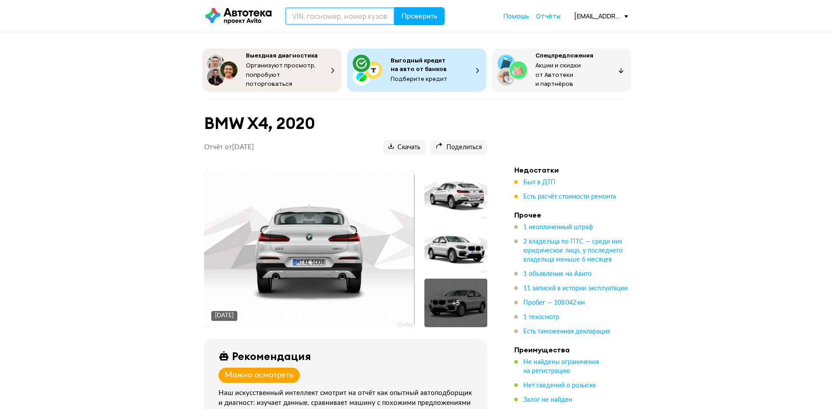
click at [316, 17] on input "text" at bounding box center [340, 16] width 110 height 18
paste input "[US_VEHICLE_IDENTIFICATION_NUMBER]"
type input "[US_VEHICLE_IDENTIFICATION_NUMBER]"
click at [419, 15] on span "Проверить" at bounding box center [419, 16] width 36 height 7
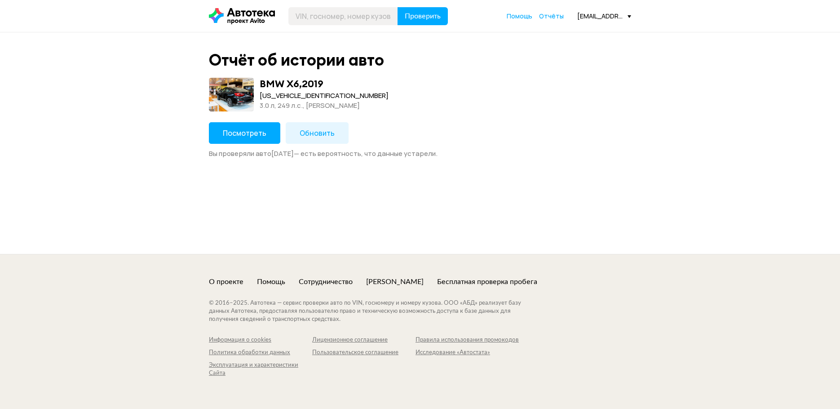
click at [308, 131] on span "Обновить" at bounding box center [317, 133] width 35 height 10
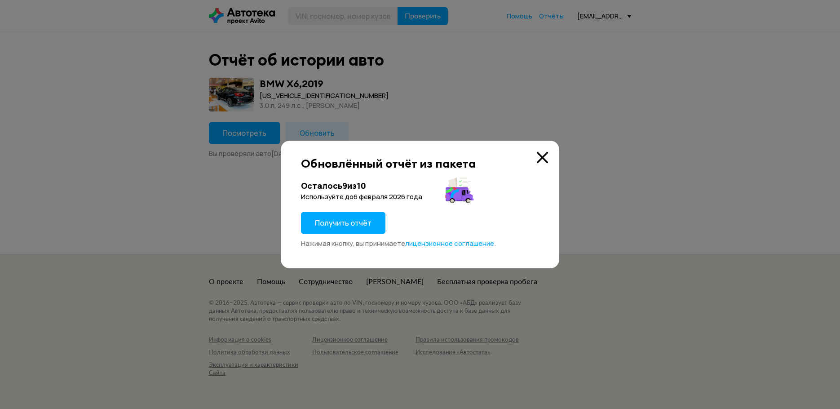
click at [338, 223] on span "Получить отчёт" at bounding box center [343, 223] width 57 height 10
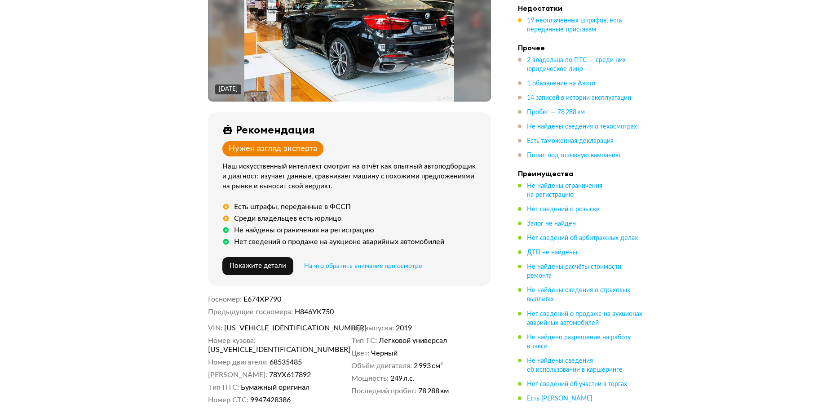
scroll to position [494, 0]
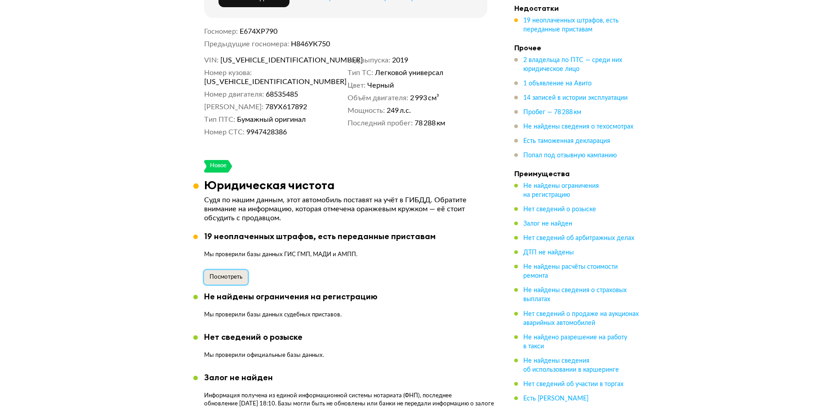
click at [225, 274] on span "Посмотреть" at bounding box center [225, 277] width 33 height 6
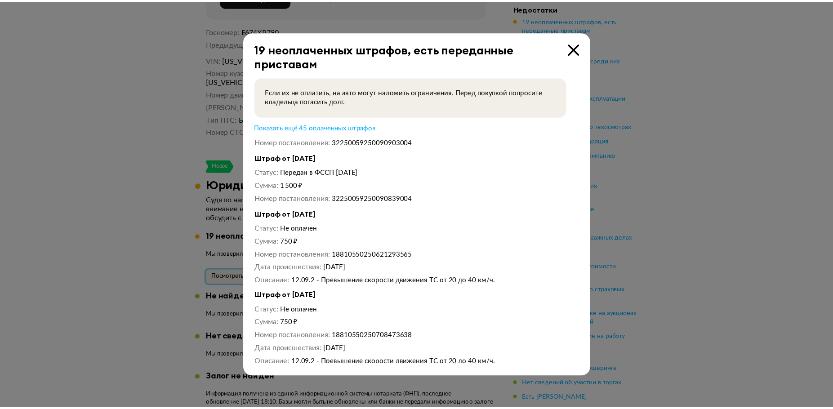
scroll to position [893, 0]
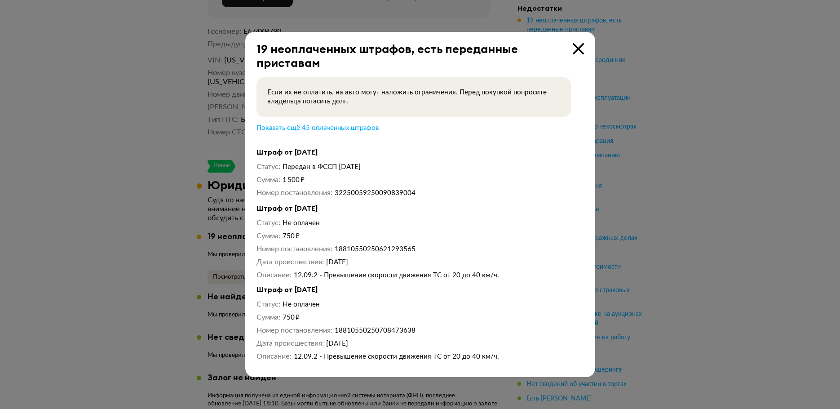
click at [129, 207] on div at bounding box center [420, 204] width 840 height 409
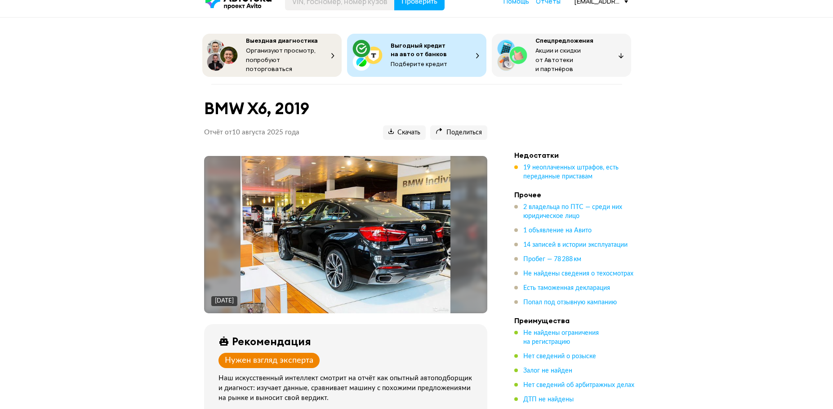
scroll to position [0, 0]
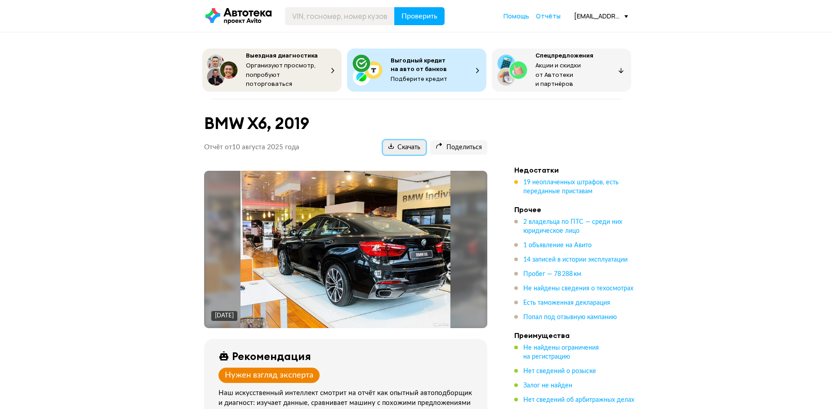
click at [405, 143] on span "Скачать" at bounding box center [404, 147] width 32 height 9
